Goal: Information Seeking & Learning: Check status

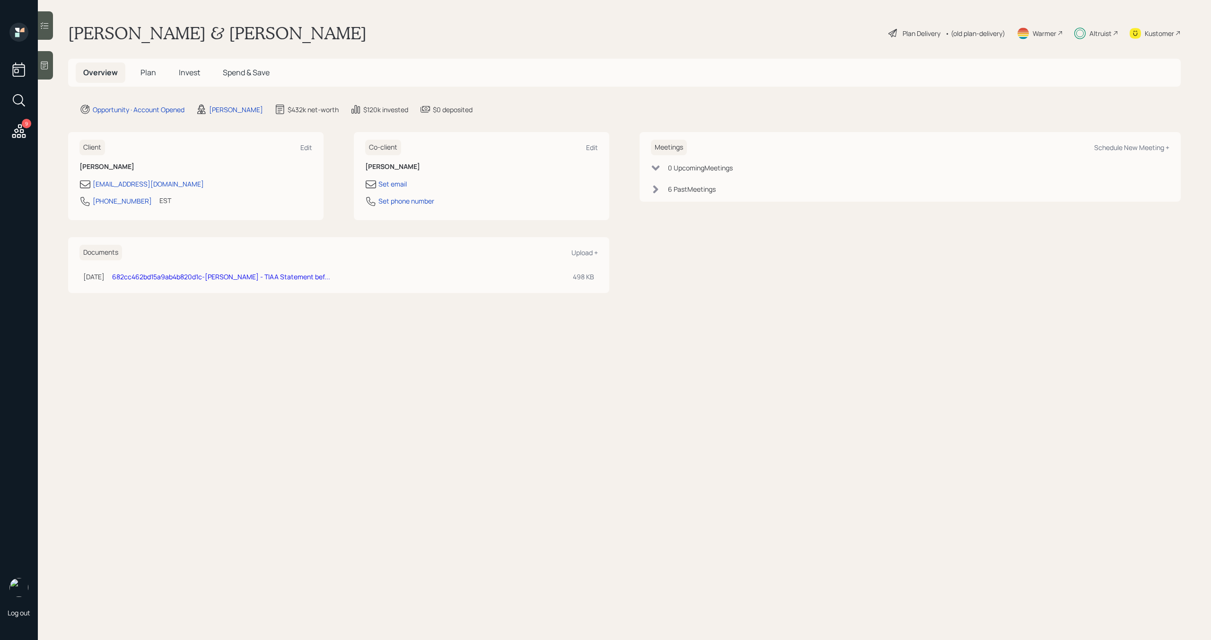
click at [191, 76] on span "Invest" at bounding box center [189, 72] width 21 height 10
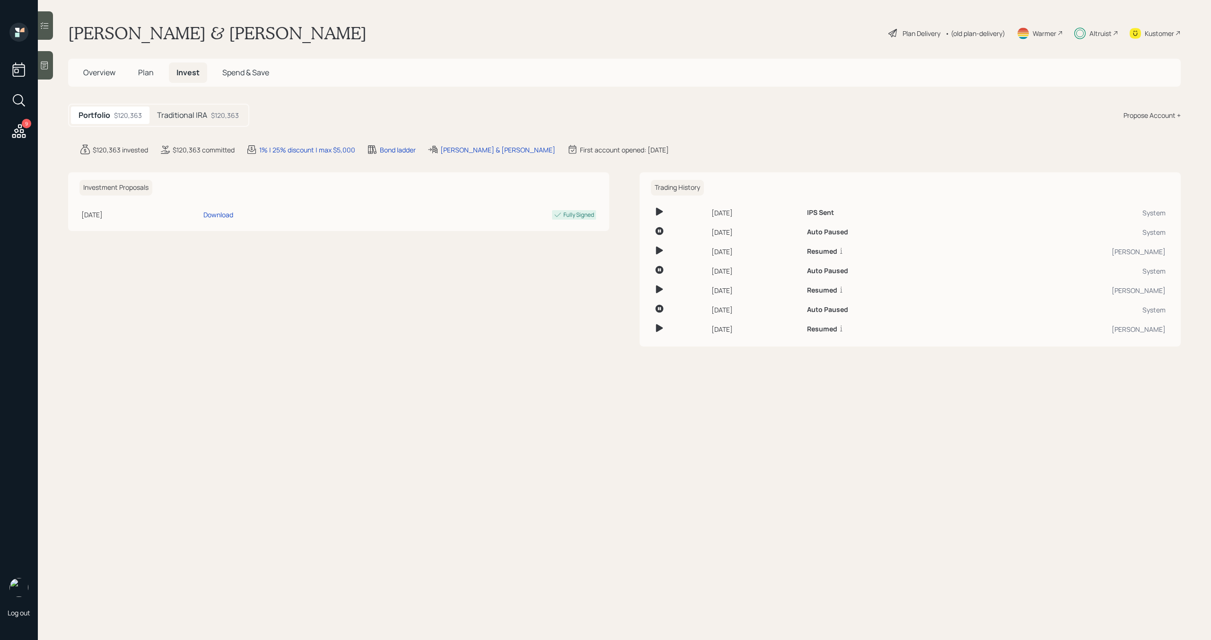
click at [208, 110] on div "Traditional IRA $120,363" at bounding box center [198, 115] width 97 height 18
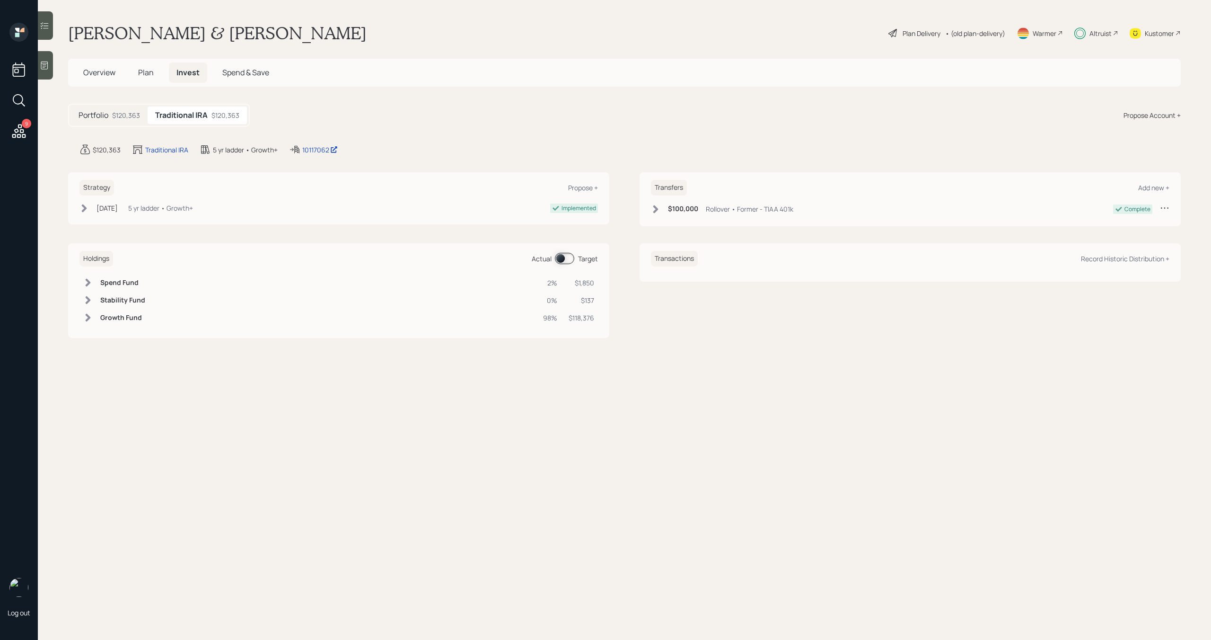
click at [1097, 32] on div "Altruist" at bounding box center [1101, 33] width 22 height 10
